Goal: Find specific page/section: Find specific page/section

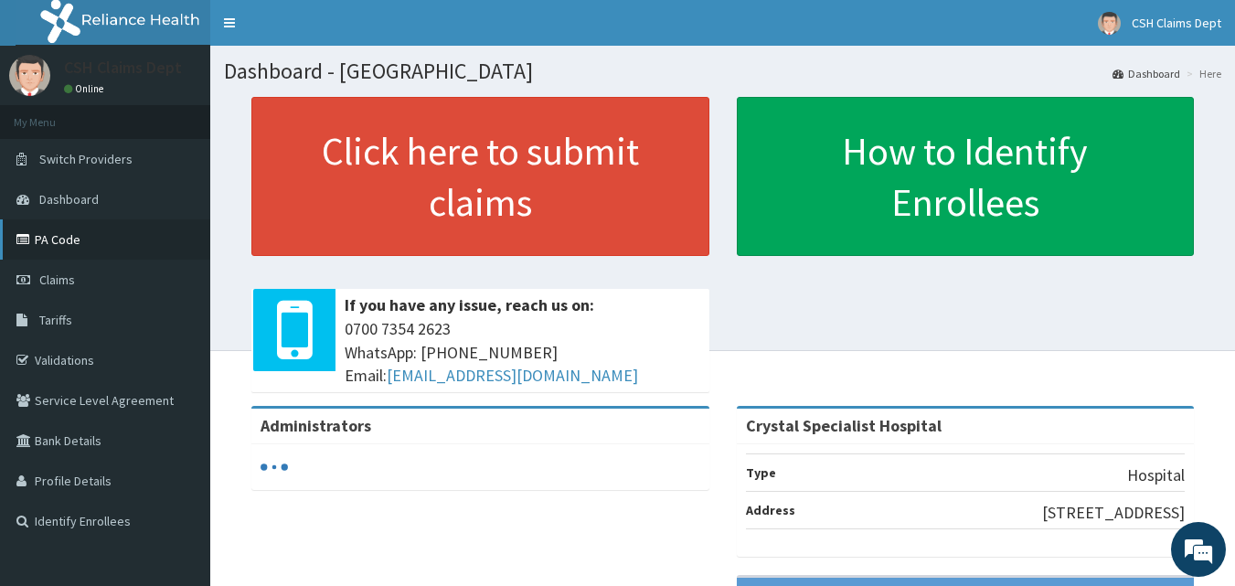
click at [70, 244] on link "PA Code" at bounding box center [105, 239] width 210 height 40
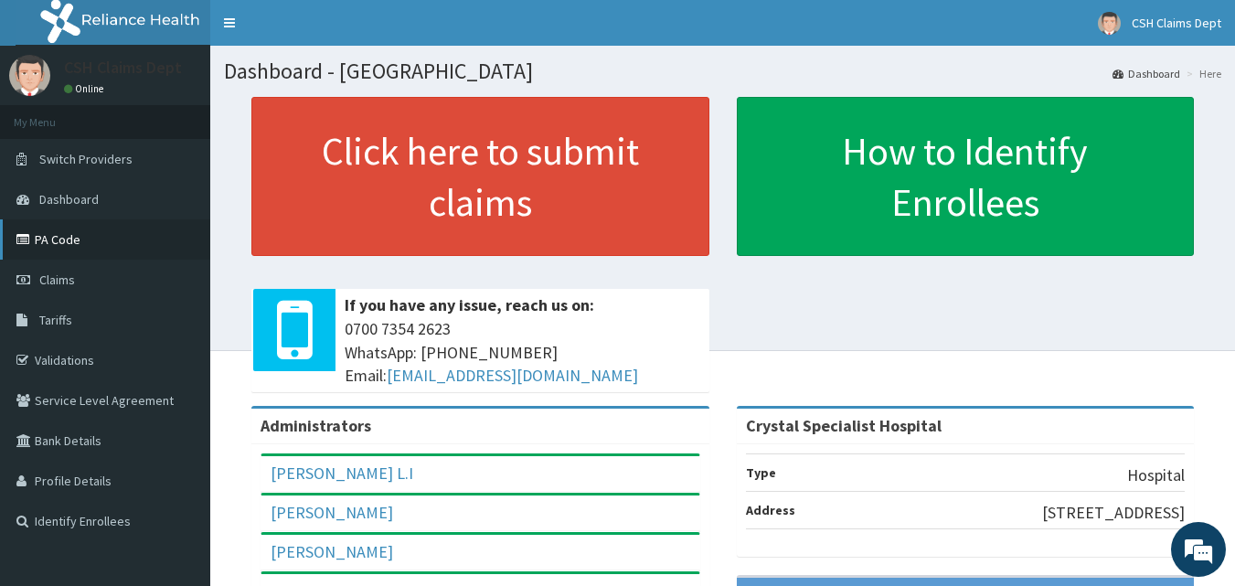
click at [55, 246] on link "PA Code" at bounding box center [105, 239] width 210 height 40
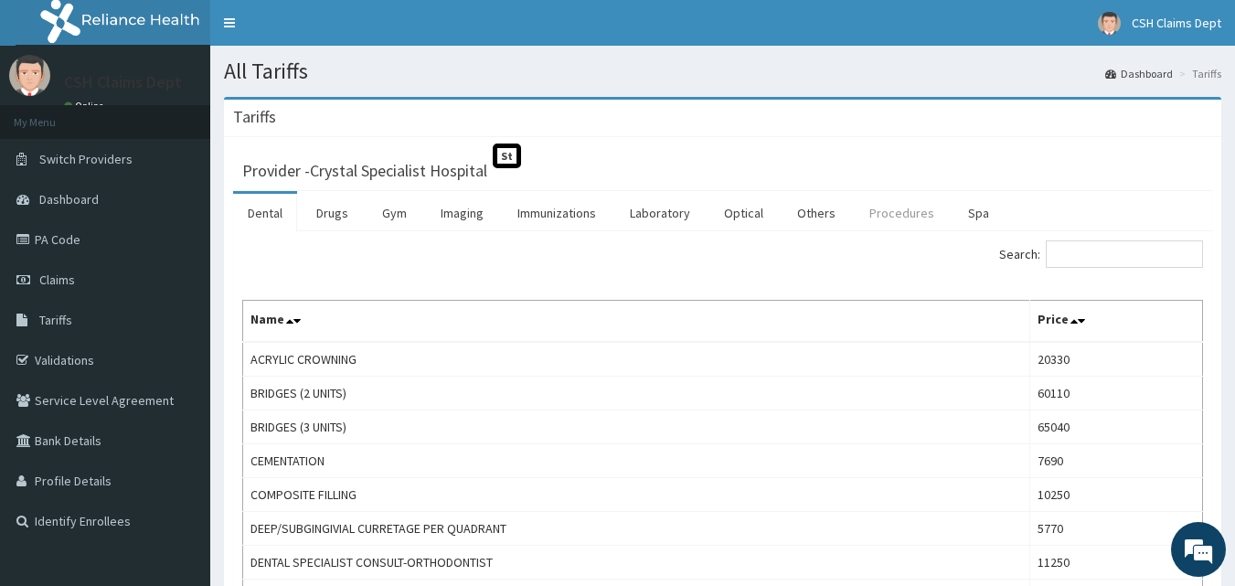
click at [887, 209] on link "Procedures" at bounding box center [902, 213] width 94 height 38
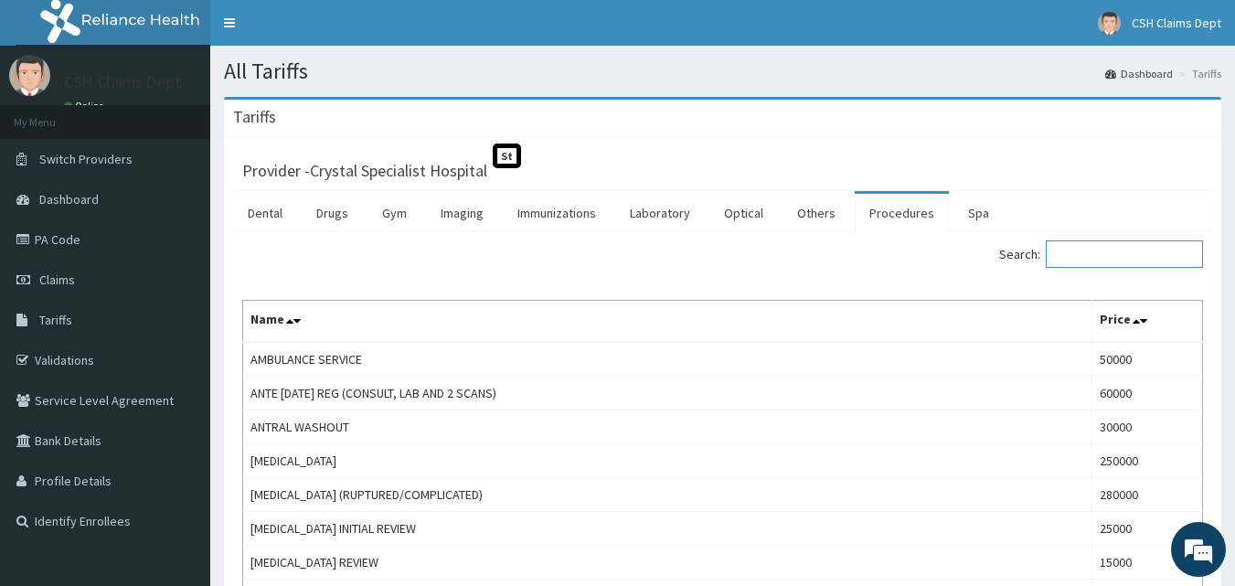
click at [1123, 261] on input "Search:" at bounding box center [1124, 253] width 157 height 27
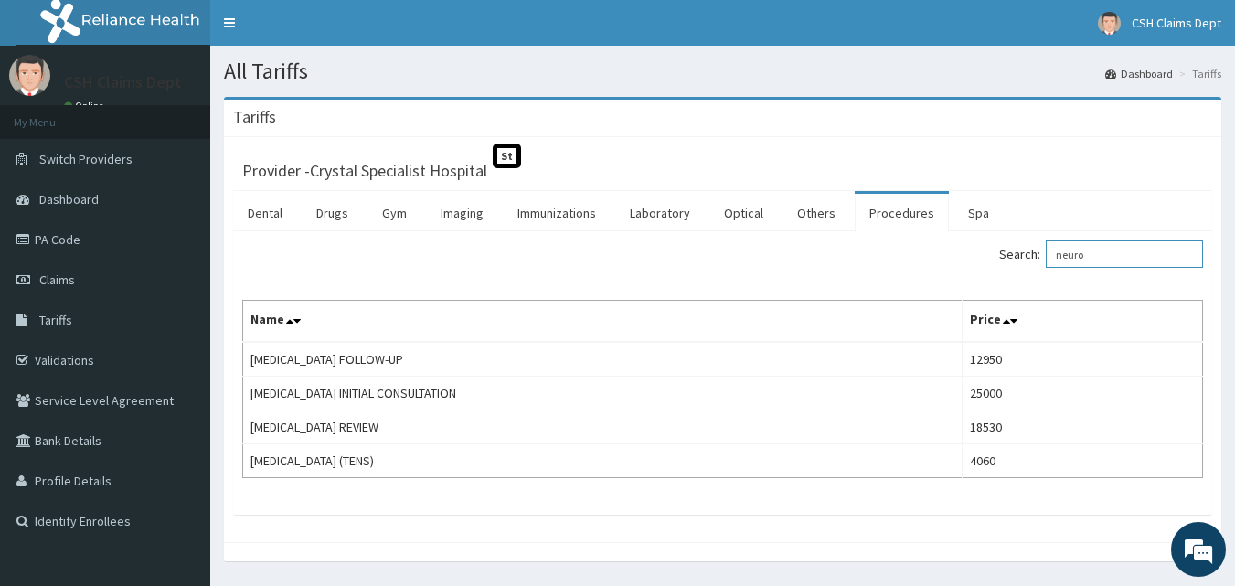
type input "neuro"
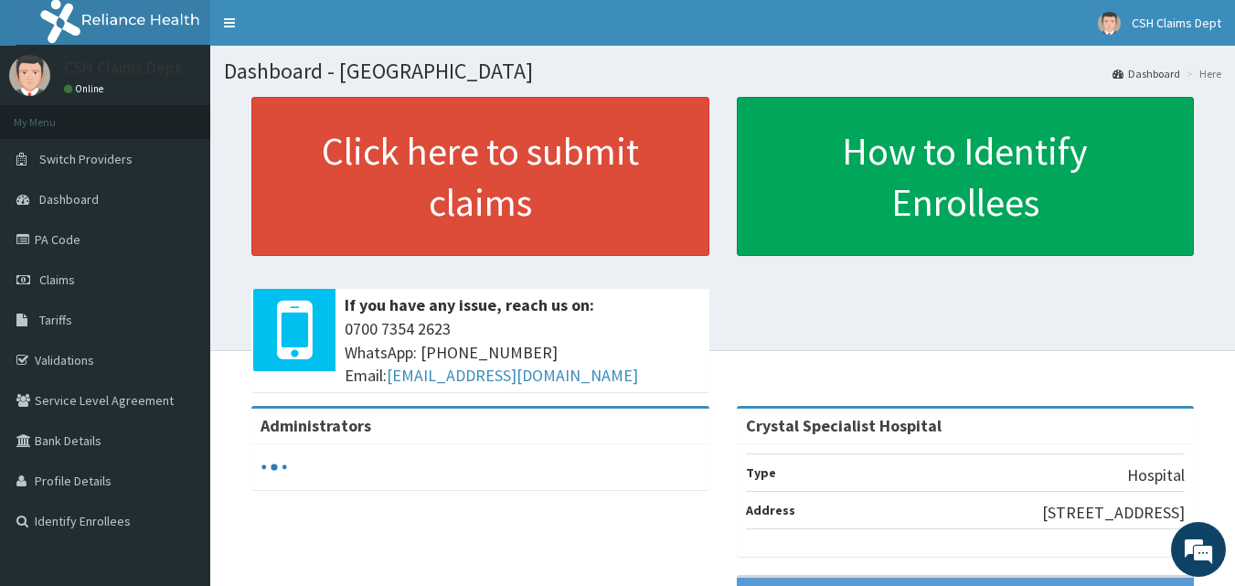
click at [60, 243] on link "PA Code" at bounding box center [105, 239] width 210 height 40
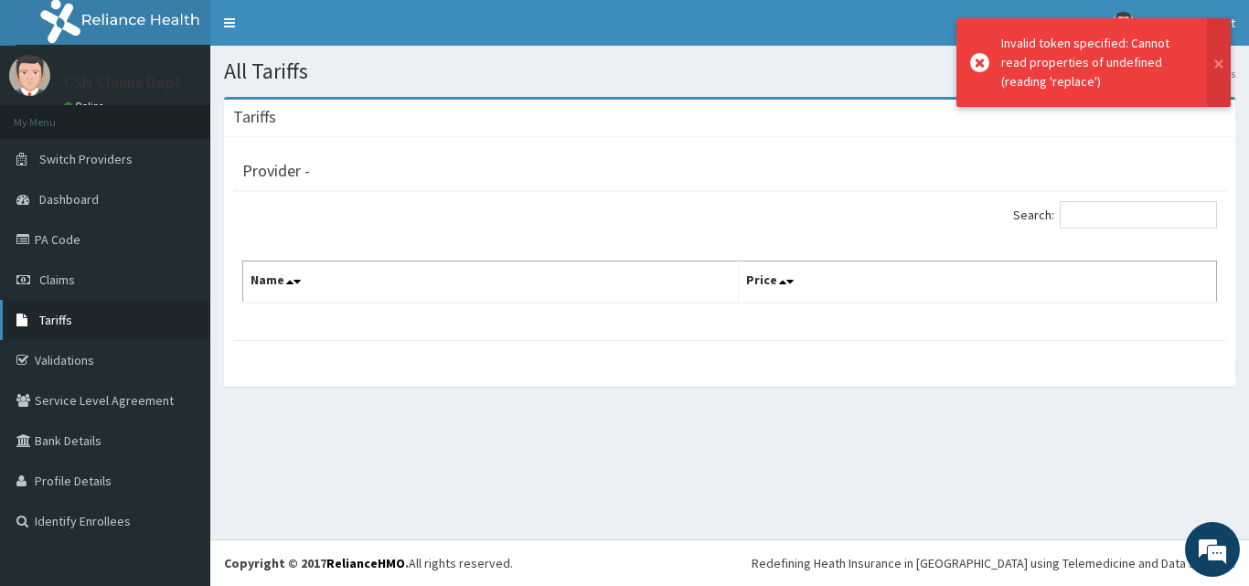
click at [63, 319] on span "Tariffs" at bounding box center [55, 320] width 33 height 16
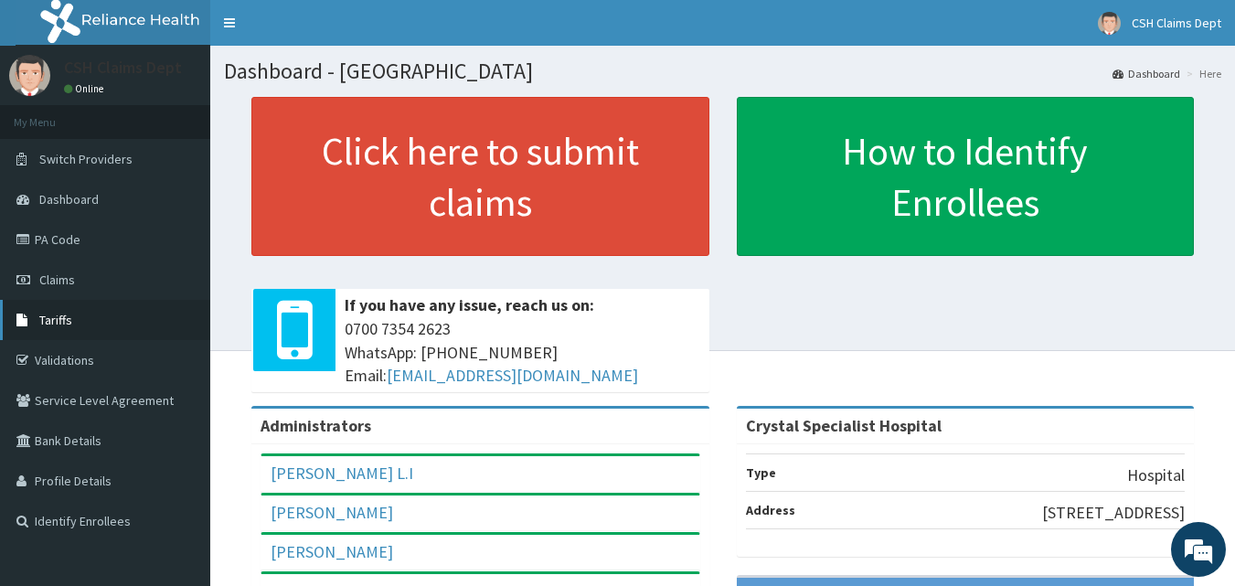
click at [69, 323] on span "Tariffs" at bounding box center [55, 320] width 33 height 16
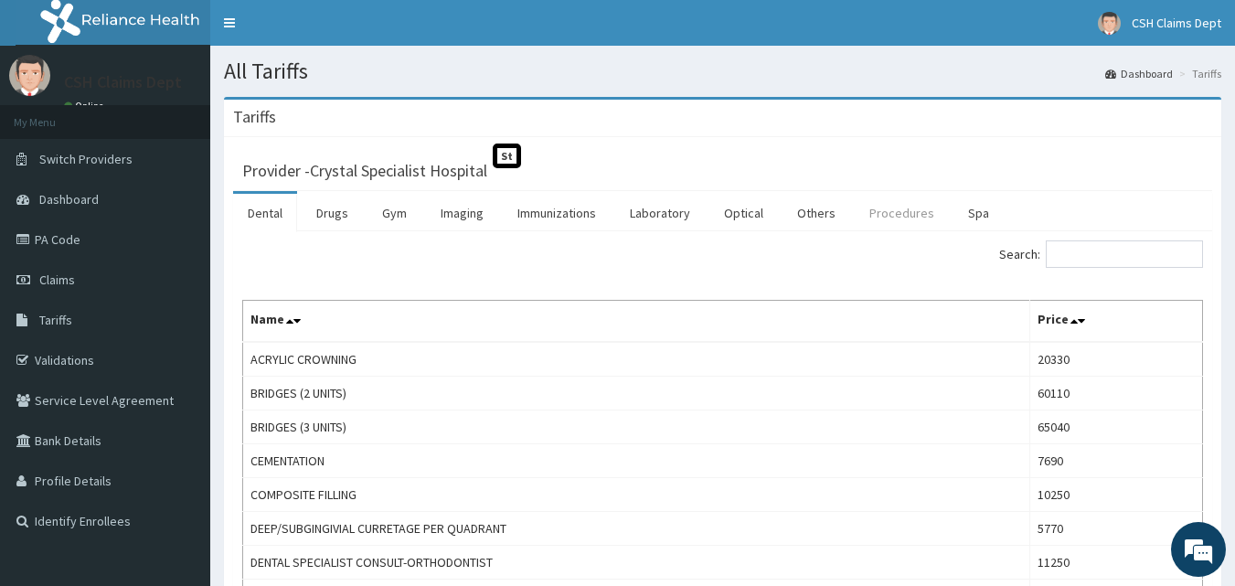
click at [883, 216] on link "Procedures" at bounding box center [902, 213] width 94 height 38
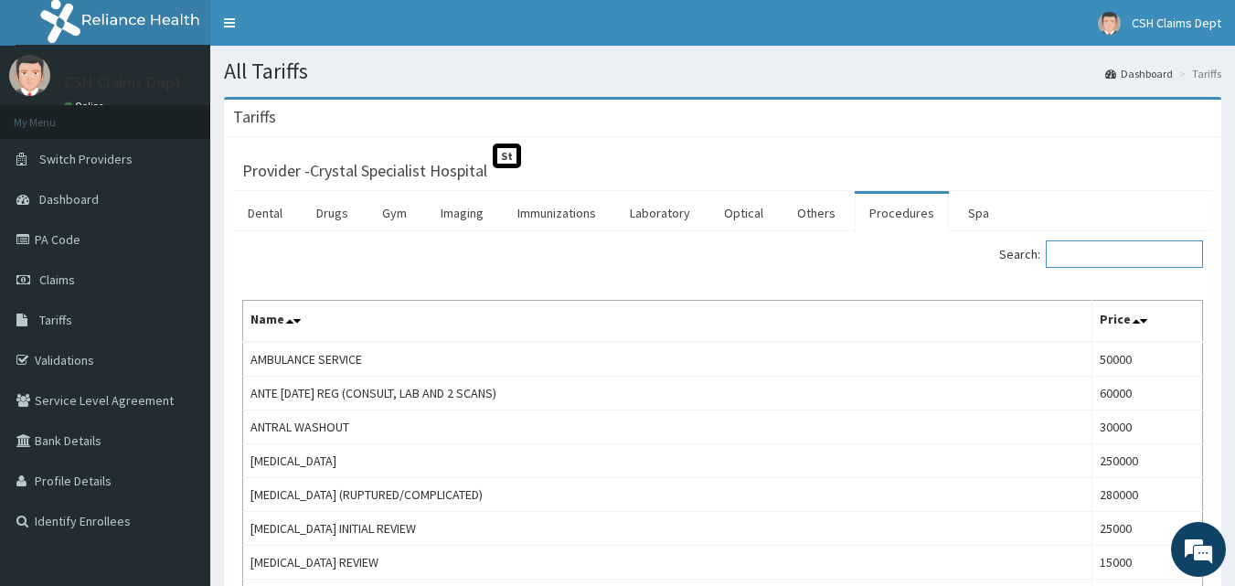
click at [1117, 255] on input "Search:" at bounding box center [1124, 253] width 157 height 27
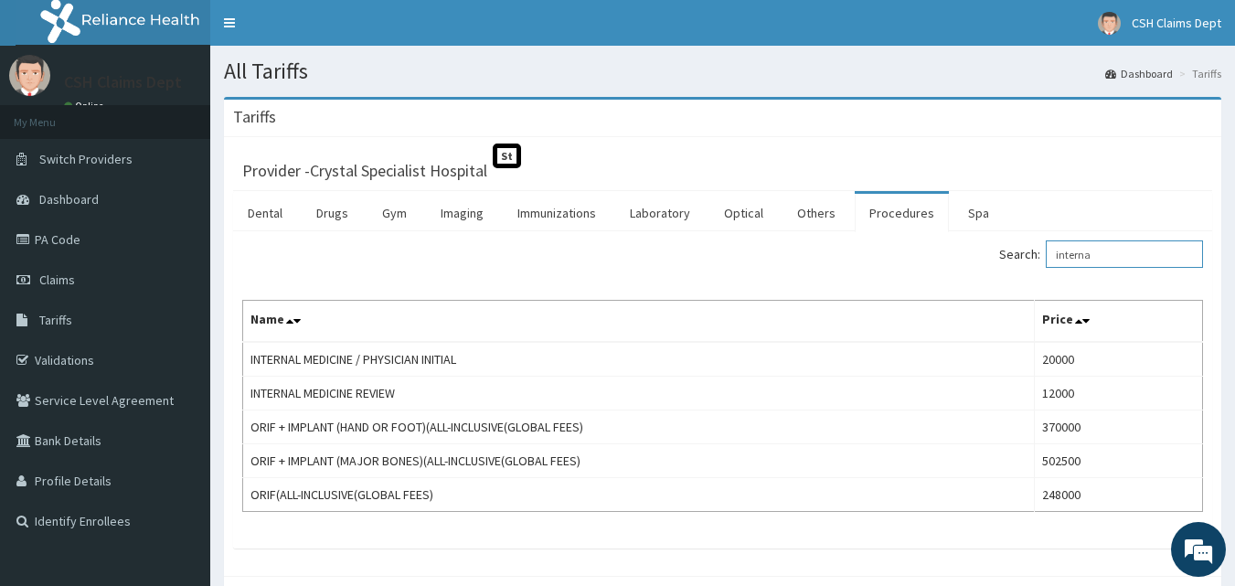
type input "interna"
